Goal: Task Accomplishment & Management: Manage account settings

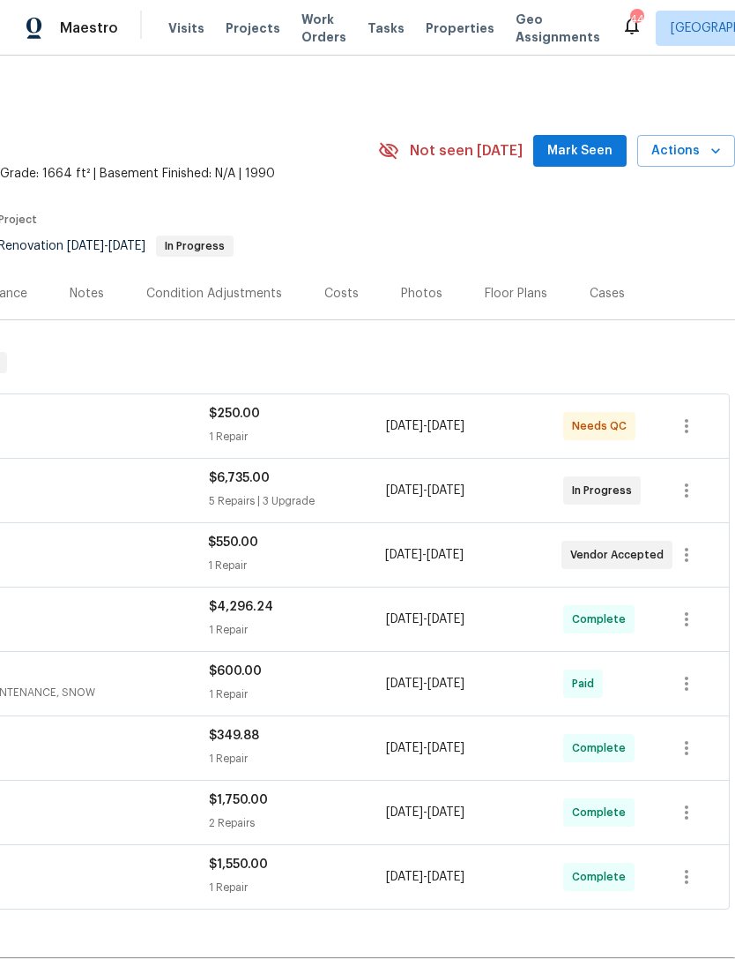
scroll to position [0, 261]
click at [570, 145] on span "Mark Seen" at bounding box center [580, 151] width 65 height 22
click at [591, 152] on span "Mark Seen" at bounding box center [580, 151] width 65 height 22
click at [594, 140] on span "Mark Seen" at bounding box center [580, 151] width 65 height 22
click at [702, 149] on span "Actions" at bounding box center [687, 151] width 70 height 22
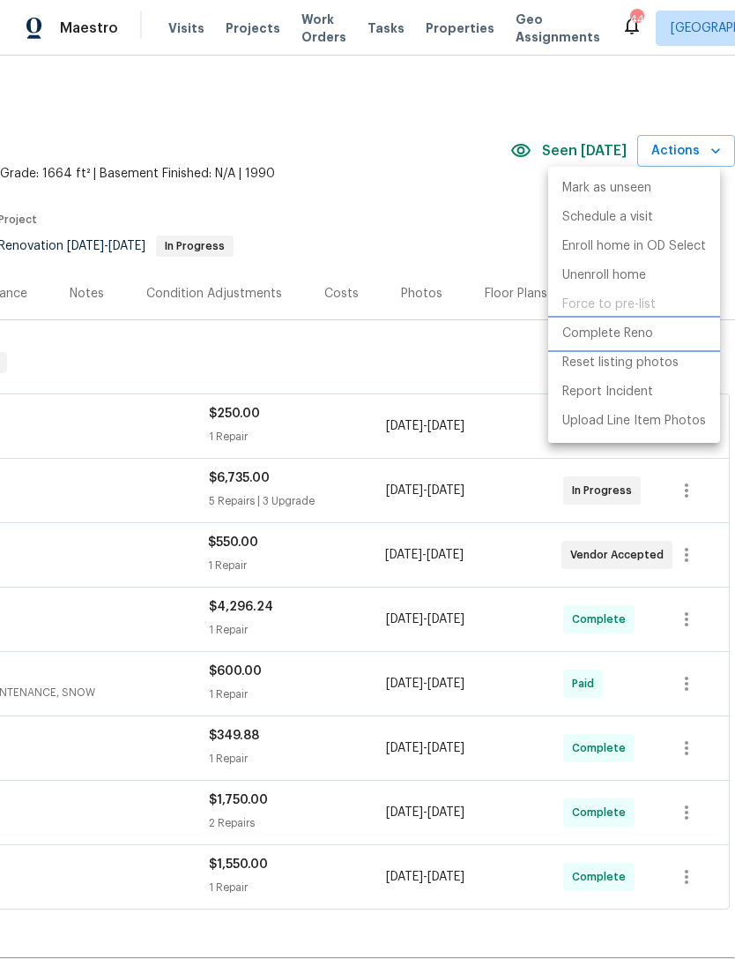
click at [629, 330] on p "Complete Reno" at bounding box center [608, 333] width 91 height 19
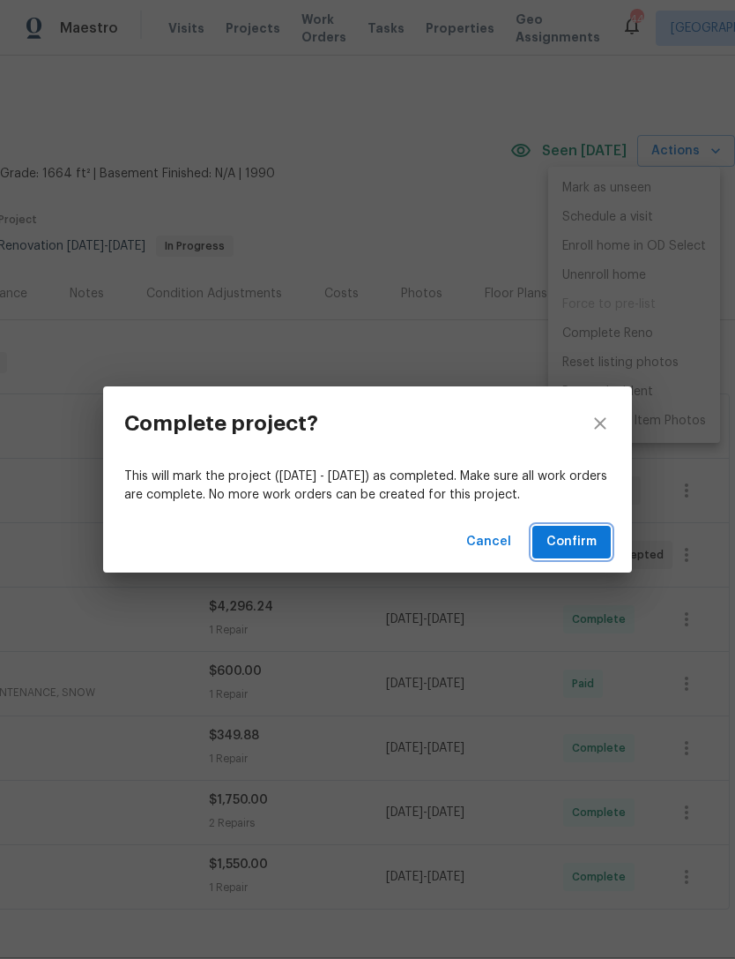
click at [578, 538] on span "Confirm" at bounding box center [572, 542] width 50 height 22
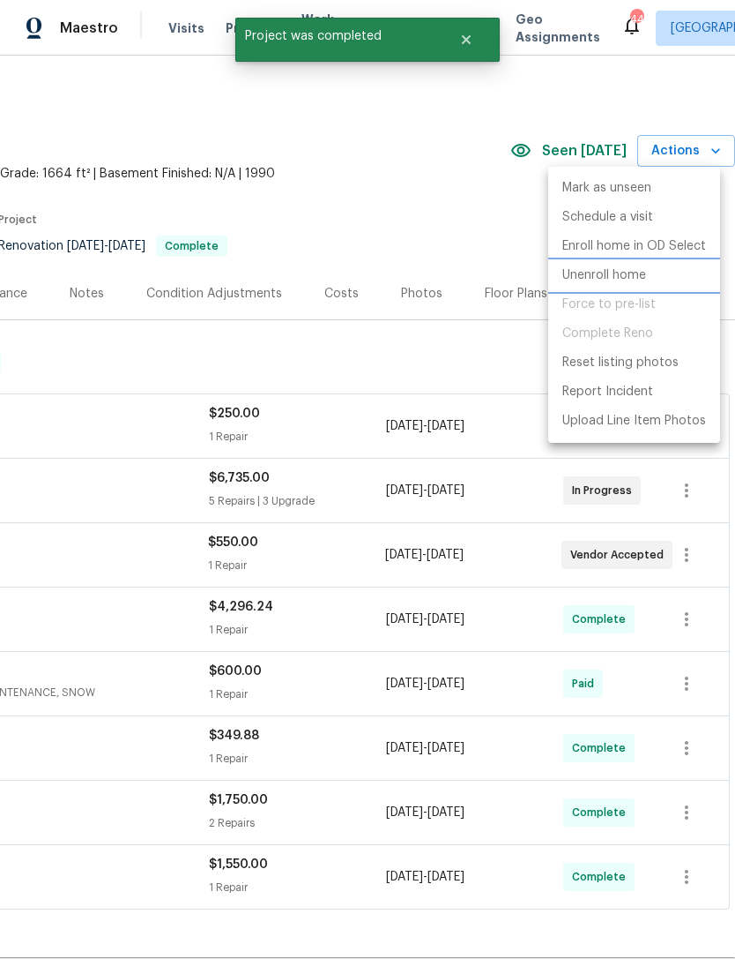
click at [592, 288] on li "Unenroll home" at bounding box center [634, 275] width 172 height 29
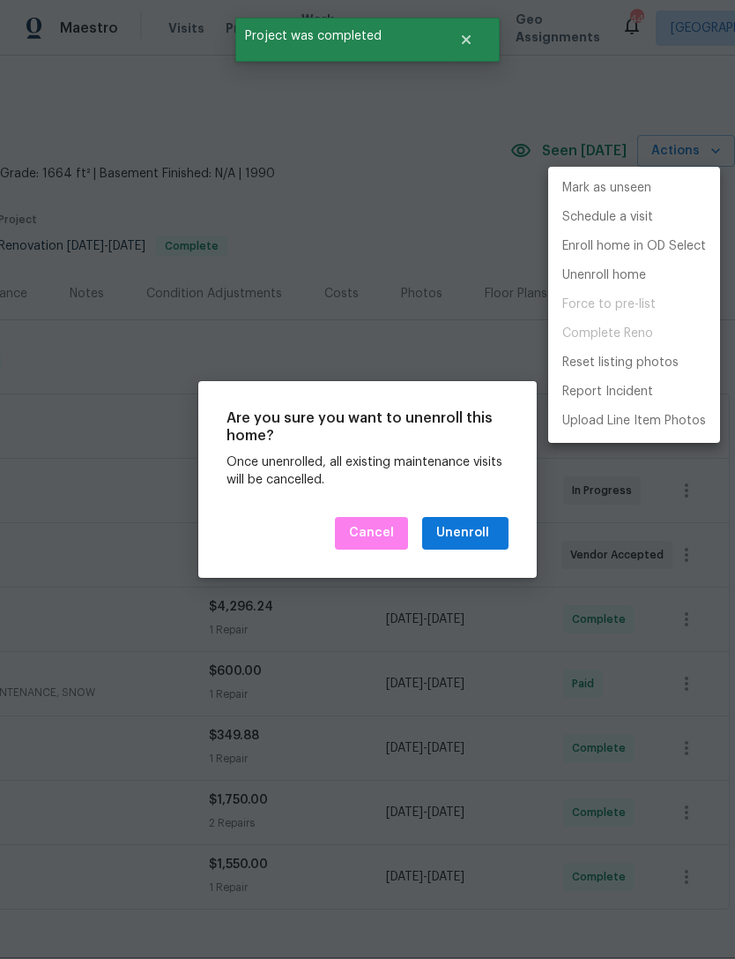
click at [372, 711] on div at bounding box center [367, 479] width 735 height 959
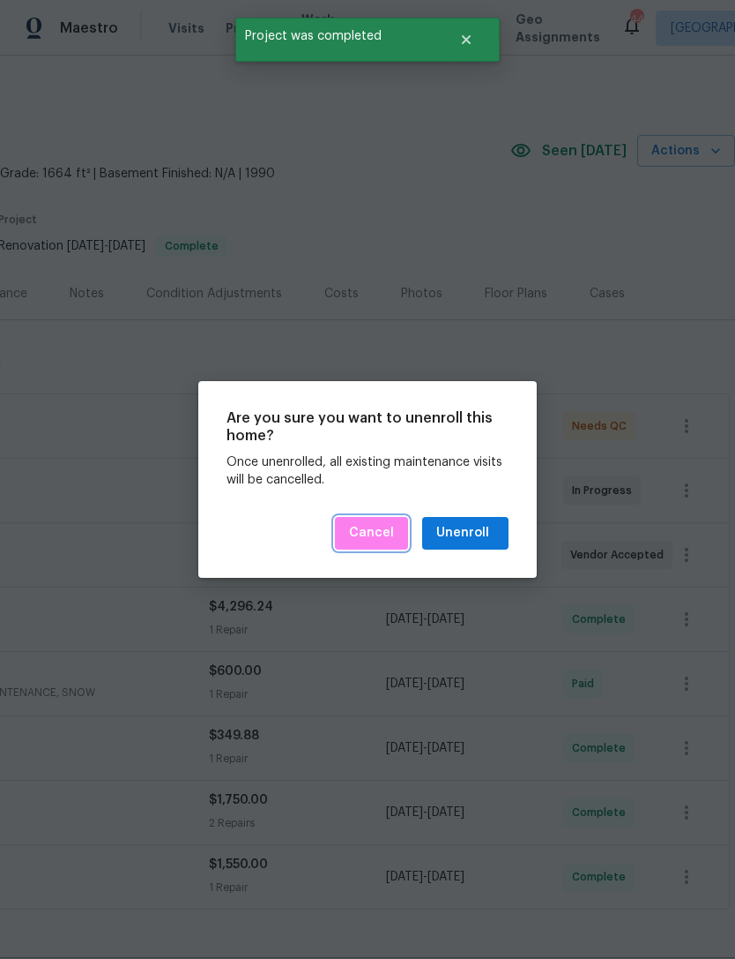
click at [379, 544] on button "Cancel" at bounding box center [371, 533] width 73 height 33
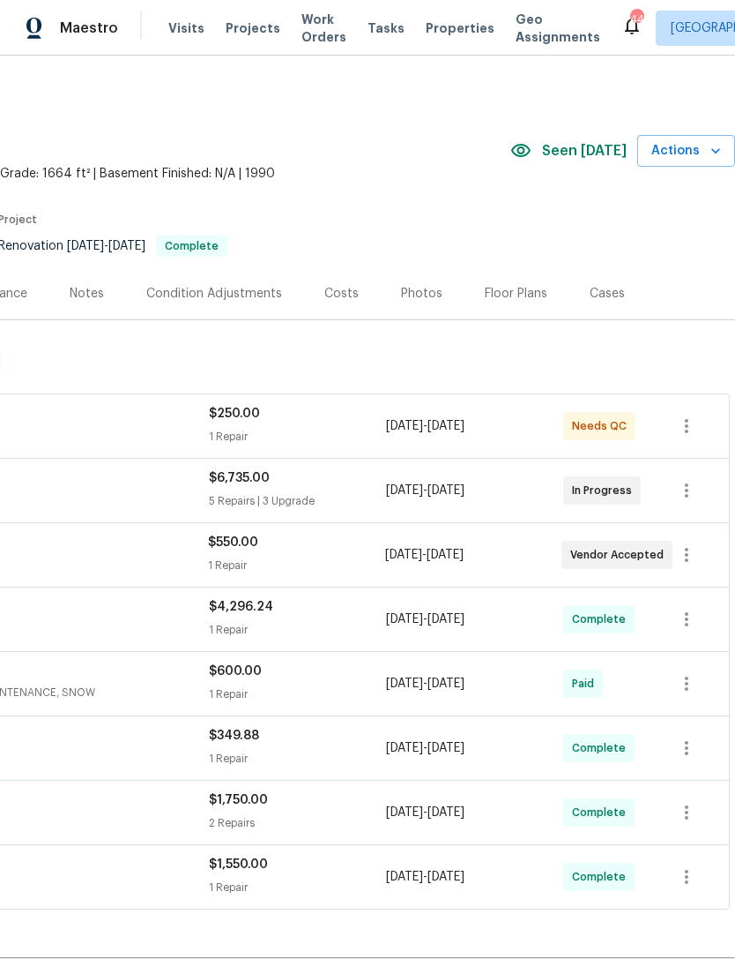
scroll to position [0, 261]
click at [694, 139] on button "Actions" at bounding box center [687, 151] width 98 height 33
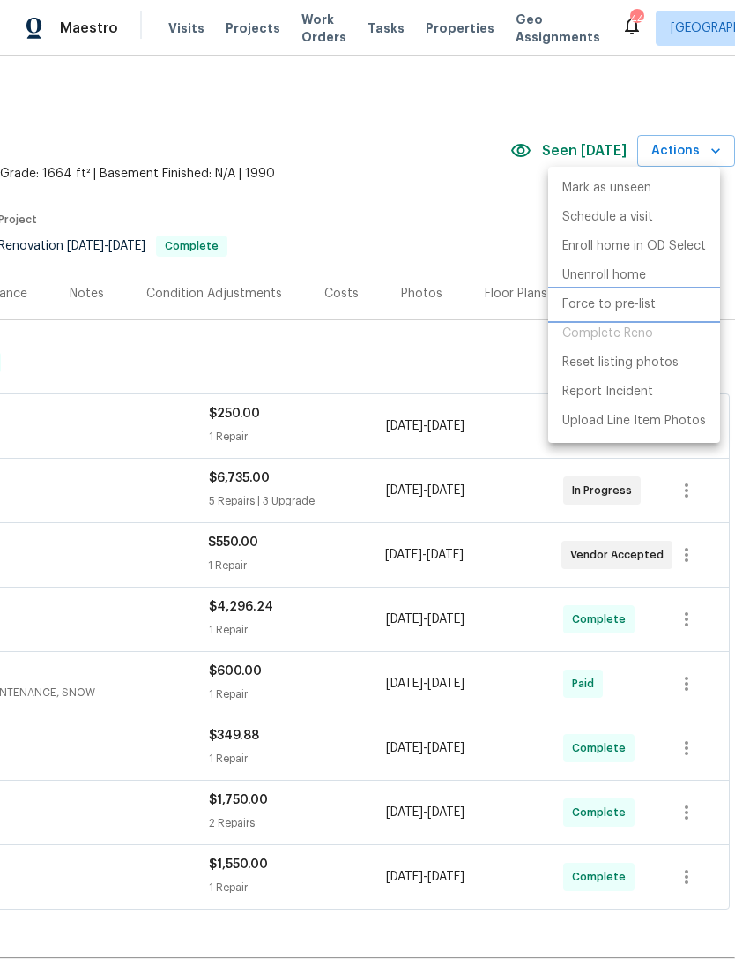
click at [621, 304] on p "Force to pre-list" at bounding box center [609, 304] width 93 height 19
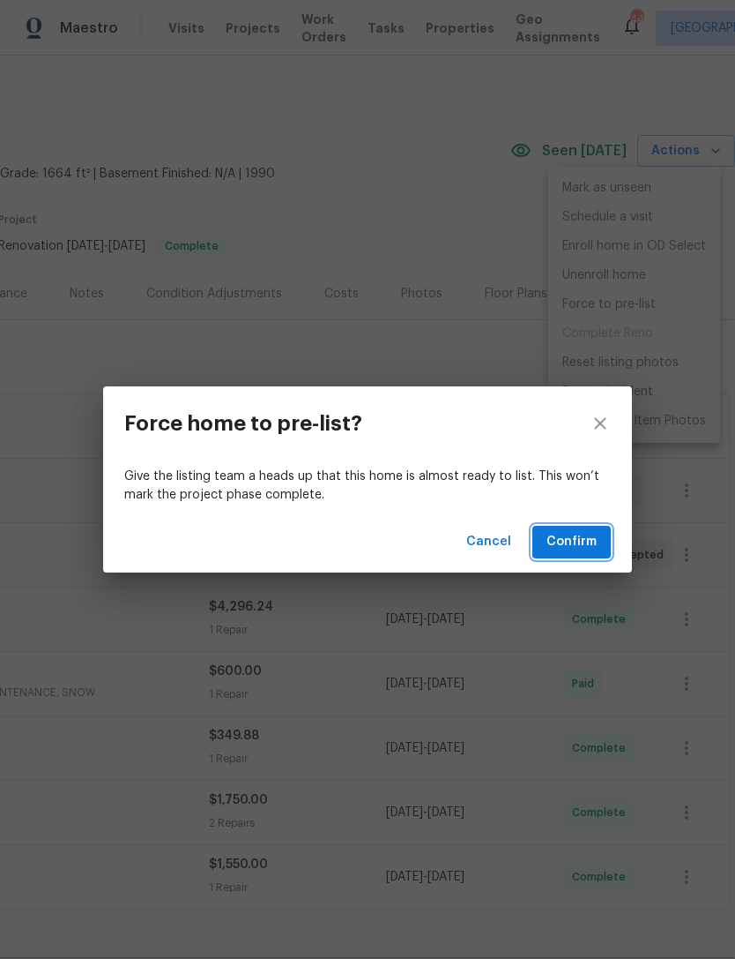
click at [581, 539] on span "Confirm" at bounding box center [572, 542] width 50 height 22
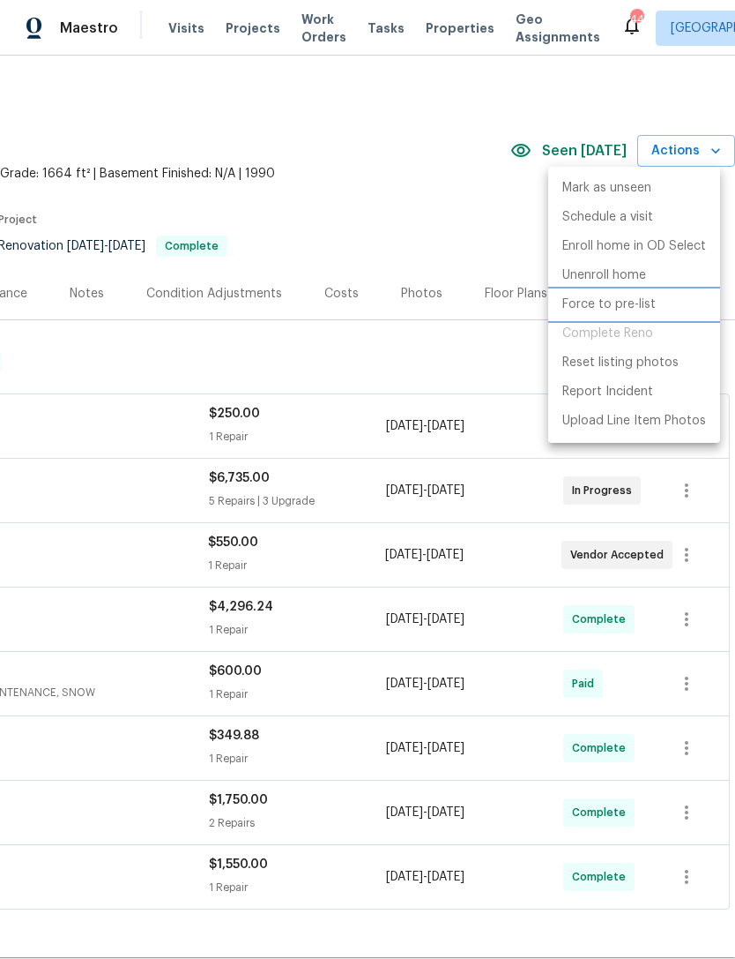
click at [623, 300] on p "Force to pre-list" at bounding box center [609, 304] width 93 height 19
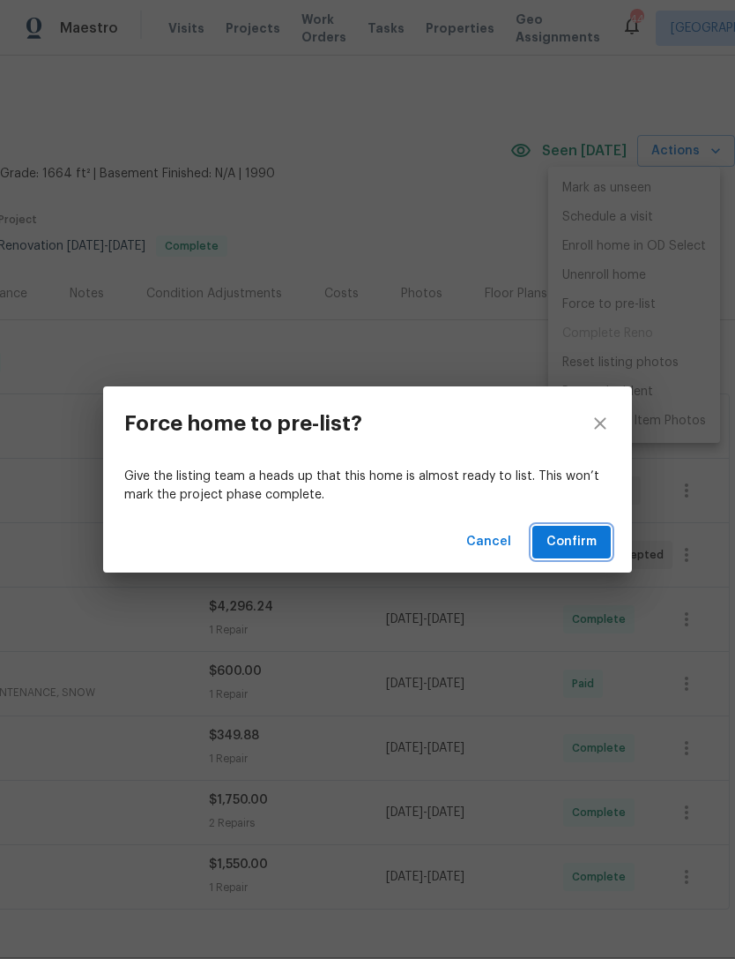
click at [582, 543] on span "Confirm" at bounding box center [572, 542] width 50 height 22
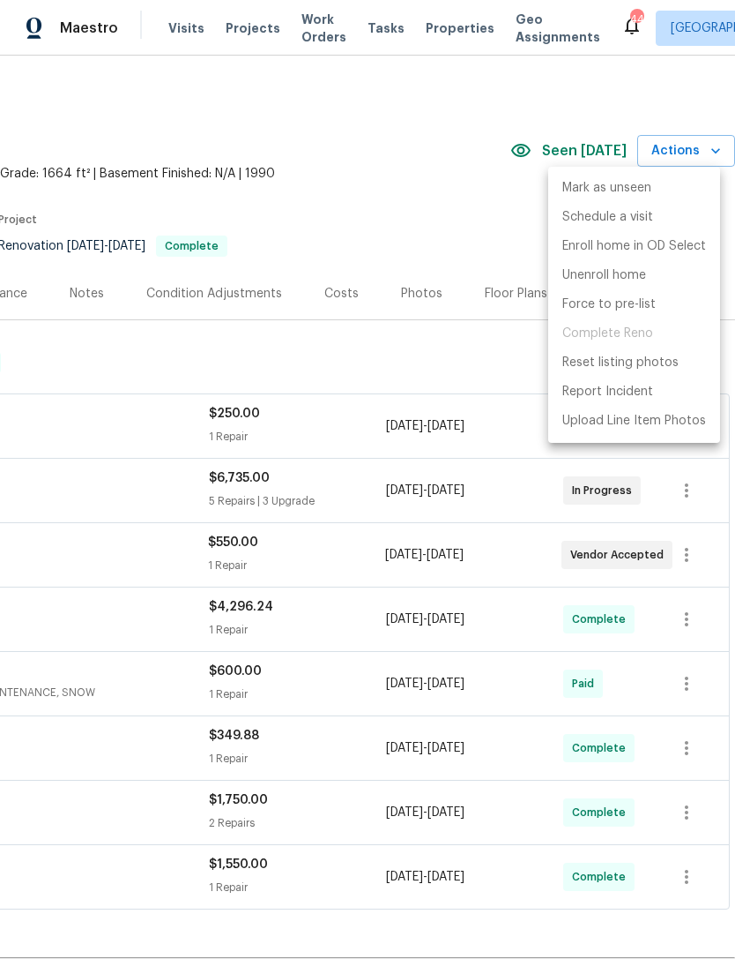
click at [433, 253] on div at bounding box center [367, 479] width 735 height 959
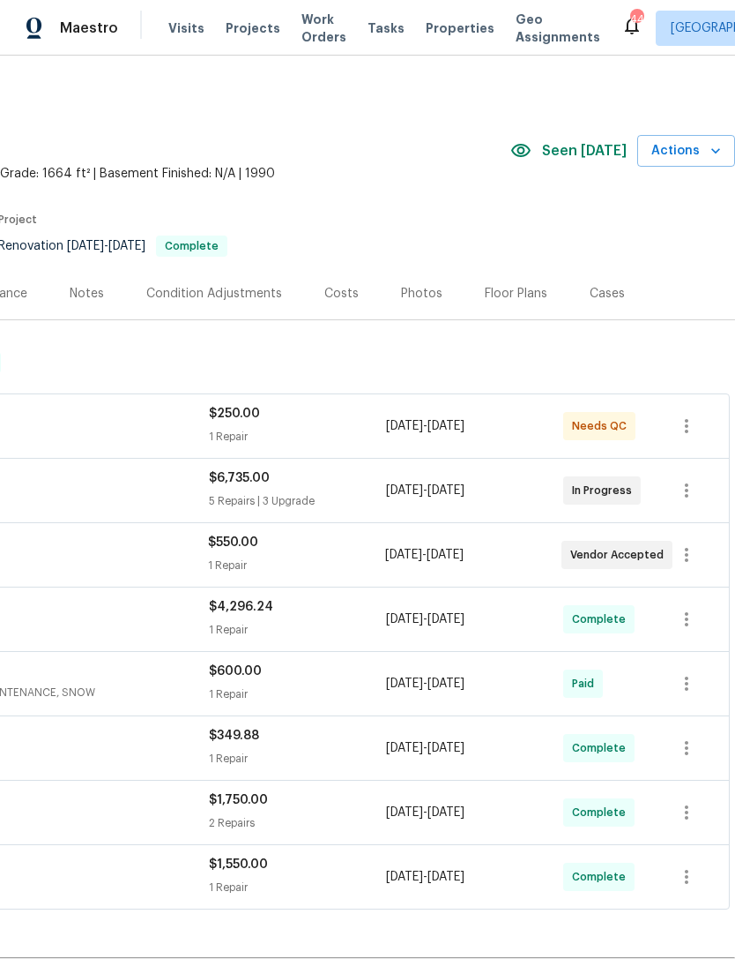
click at [505, 298] on div "Floor Plans" at bounding box center [516, 294] width 63 height 18
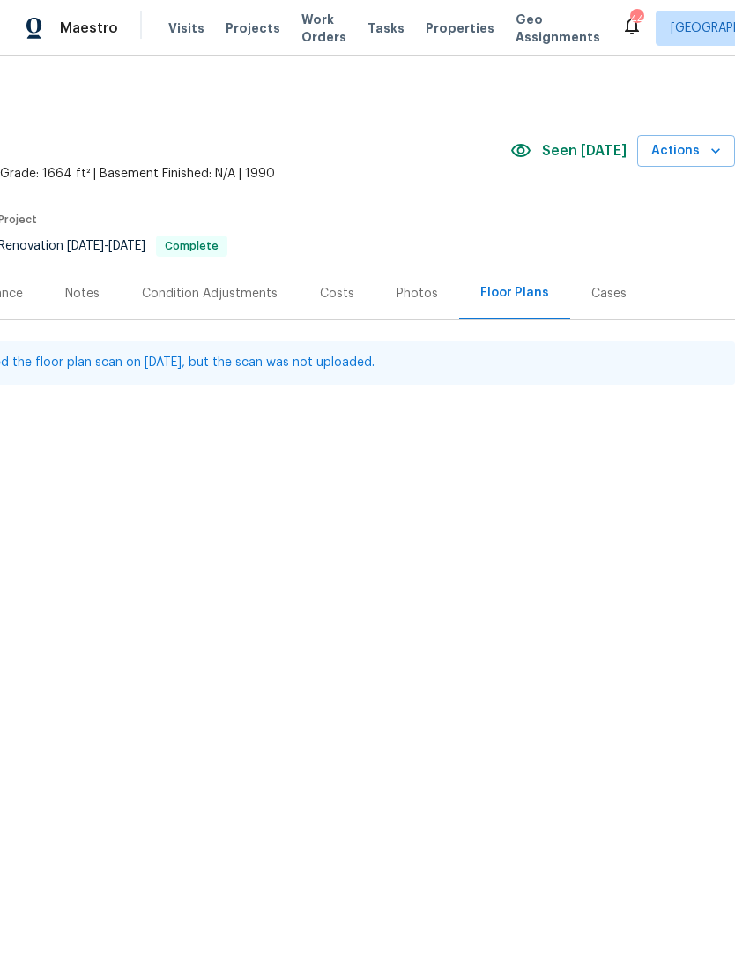
click at [519, 302] on div "Floor Plans" at bounding box center [514, 293] width 111 height 52
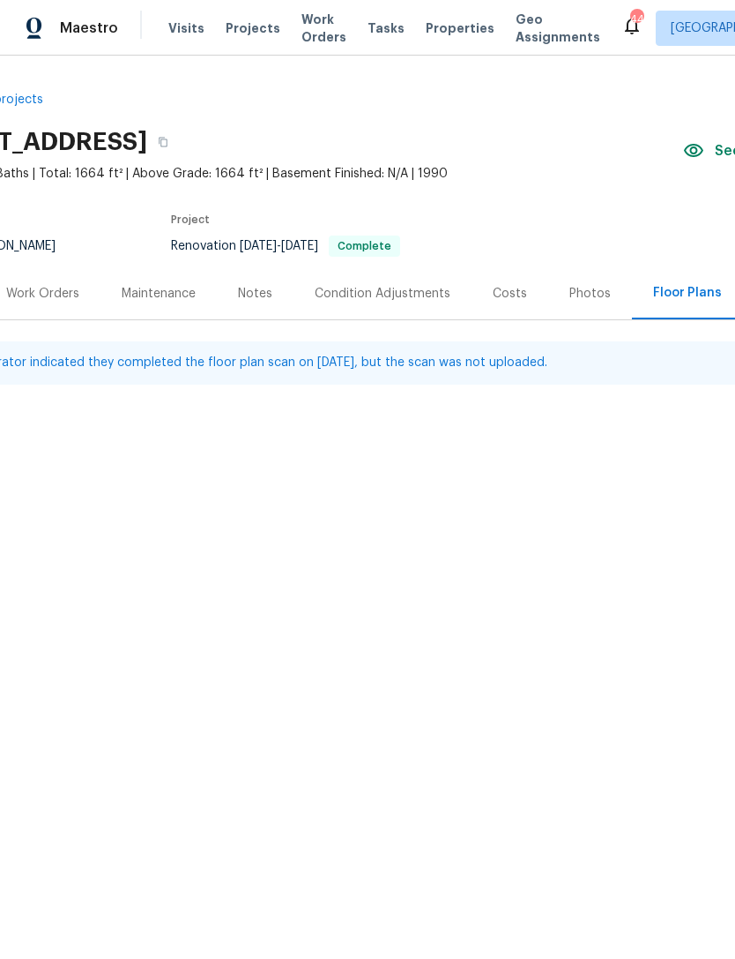
scroll to position [0, 101]
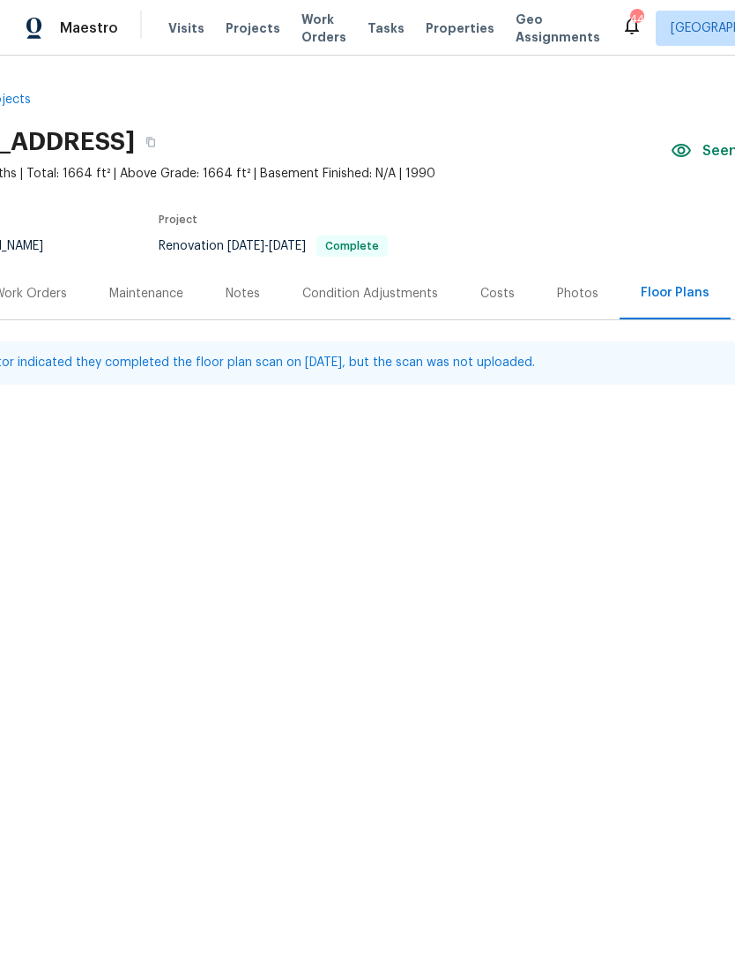
click at [578, 285] on div "Photos" at bounding box center [577, 294] width 41 height 18
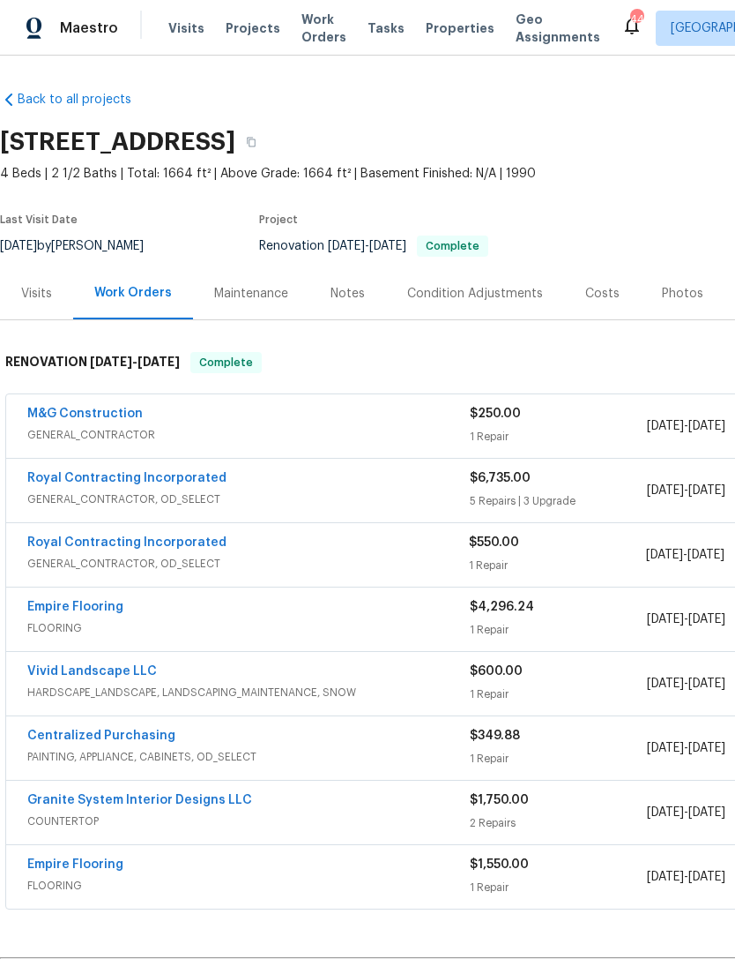
click at [683, 290] on div "Photos" at bounding box center [682, 294] width 41 height 18
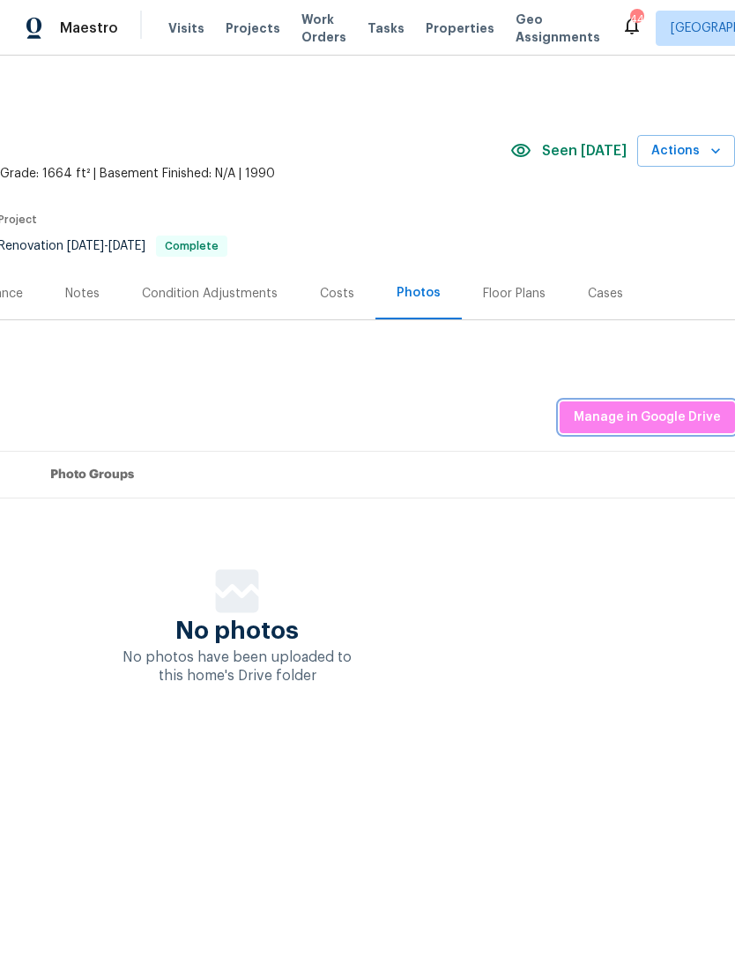
click at [668, 409] on span "Manage in Google Drive" at bounding box center [647, 418] width 147 height 22
click at [656, 411] on span "Manage in Google Drive" at bounding box center [647, 418] width 147 height 22
